Goal: Task Accomplishment & Management: Use online tool/utility

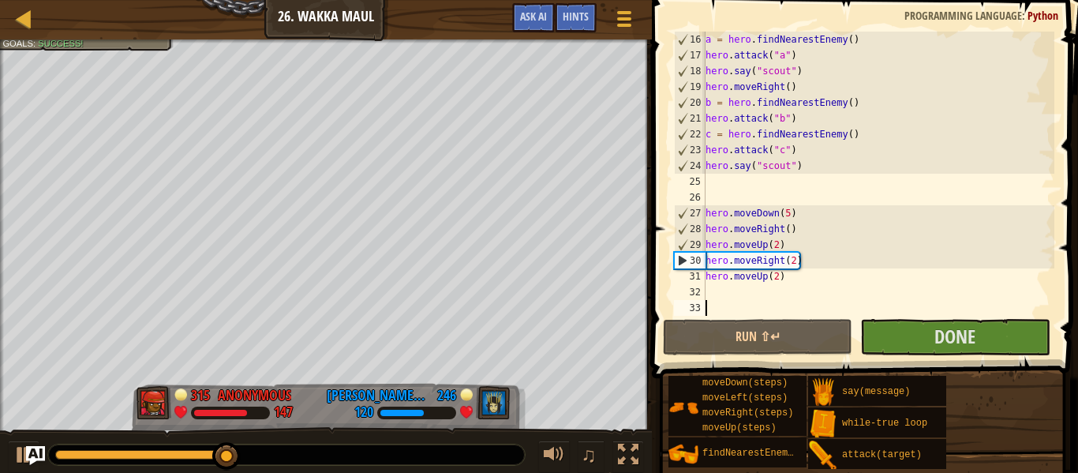
scroll to position [284, 0]
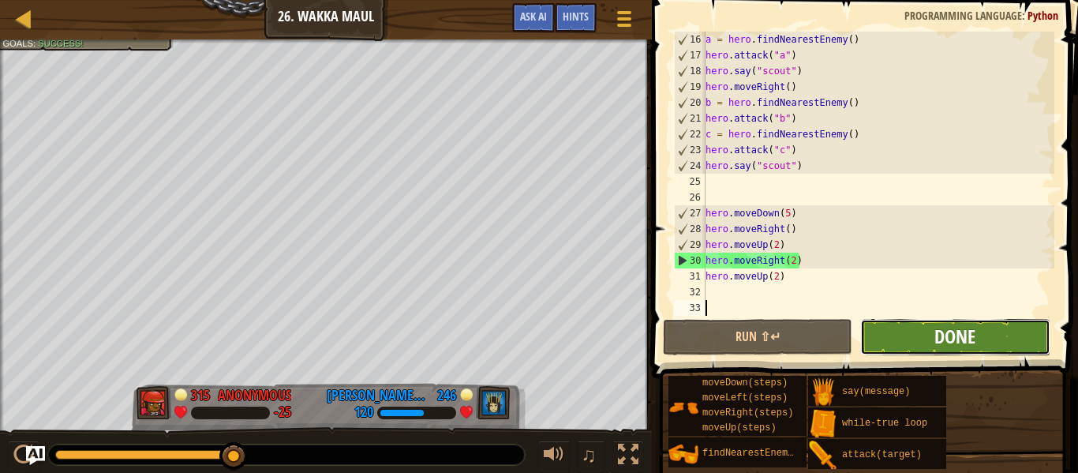
click at [945, 338] on span "Done" at bounding box center [954, 336] width 41 height 25
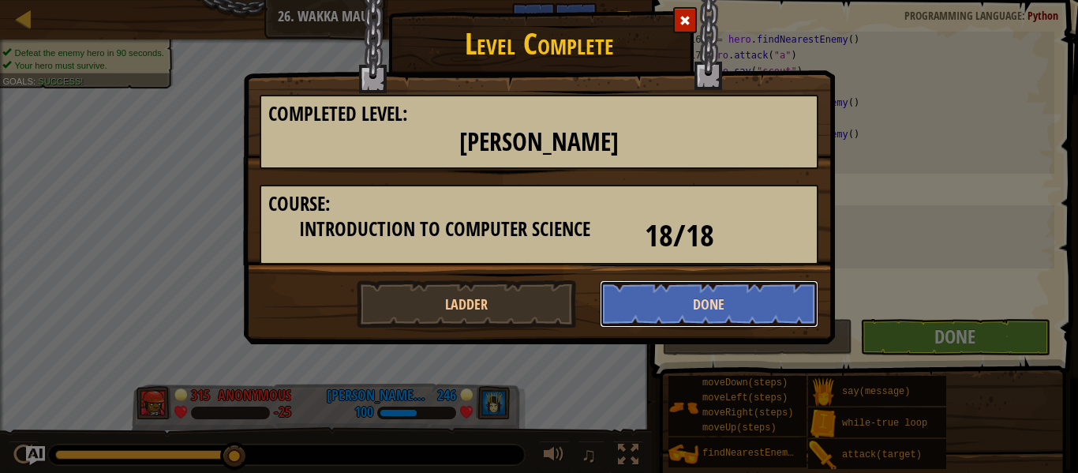
click at [738, 312] on button "Done" at bounding box center [709, 303] width 219 height 47
